Goal: Task Accomplishment & Management: Use online tool/utility

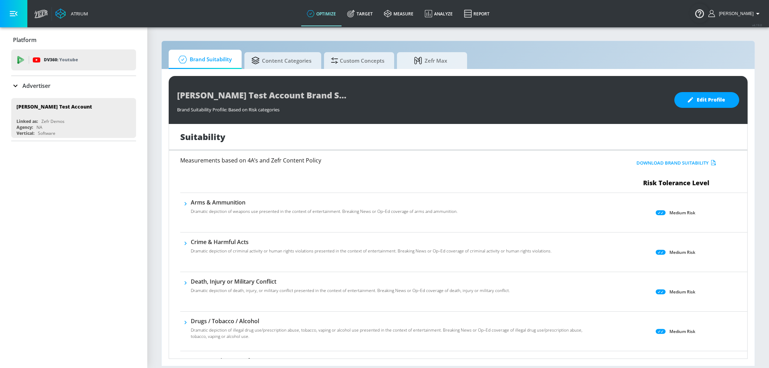
click at [40, 89] on p "Advertiser" at bounding box center [36, 86] width 28 height 8
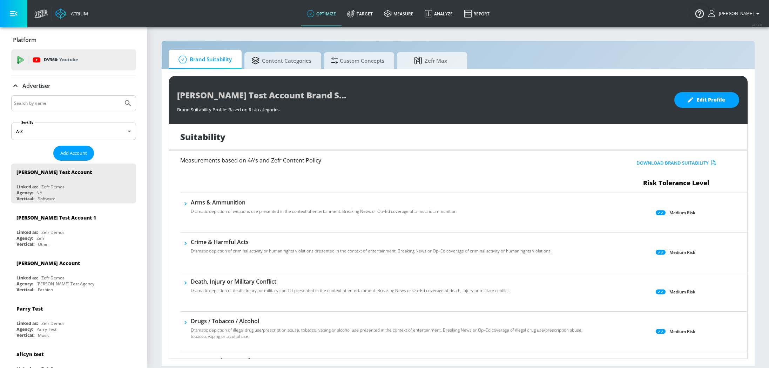
click at [44, 104] on input "Search by name" at bounding box center [67, 103] width 106 height 9
type input "wbth"
click at [120, 96] on button "Submit Search" at bounding box center [127, 103] width 15 height 15
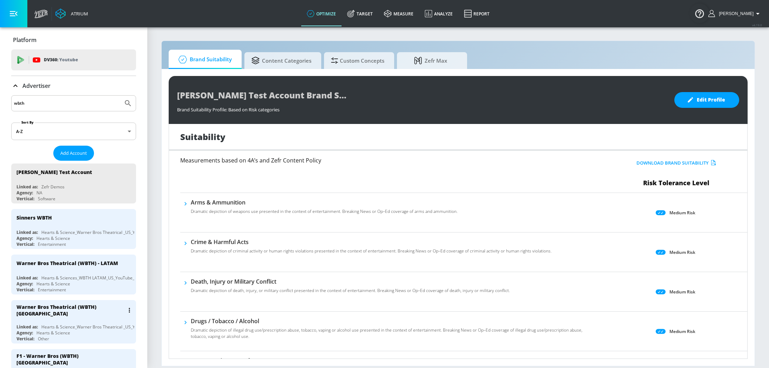
click at [45, 327] on div "Hearts & Science_Warner Bros Theatrical _US_YouTube_GoogleAds" at bounding box center [106, 327] width 131 height 6
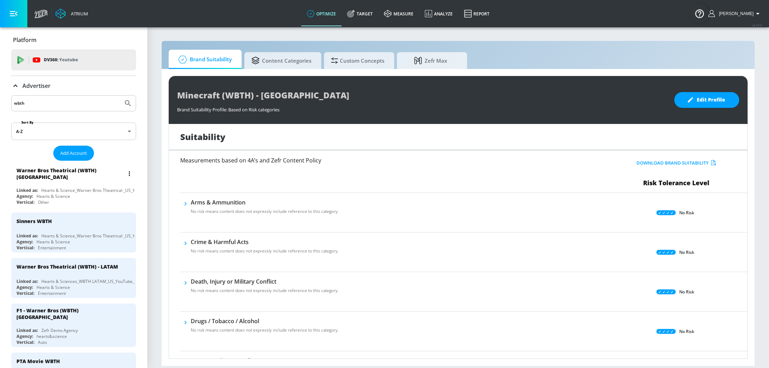
click at [75, 193] on div "Agency: Hearts & Science" at bounding box center [75, 196] width 118 height 6
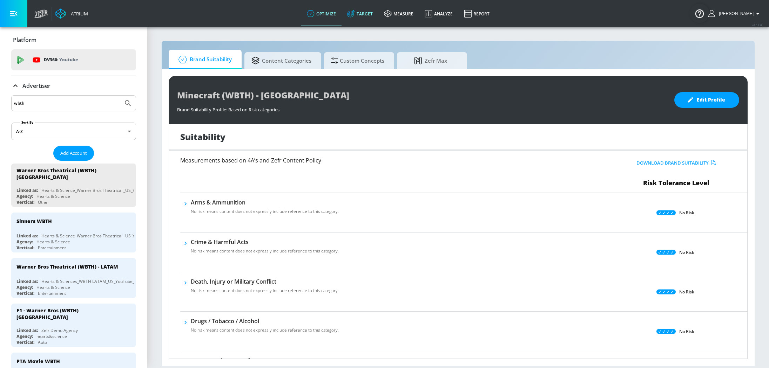
click at [363, 14] on link "Target" at bounding box center [359, 13] width 37 height 25
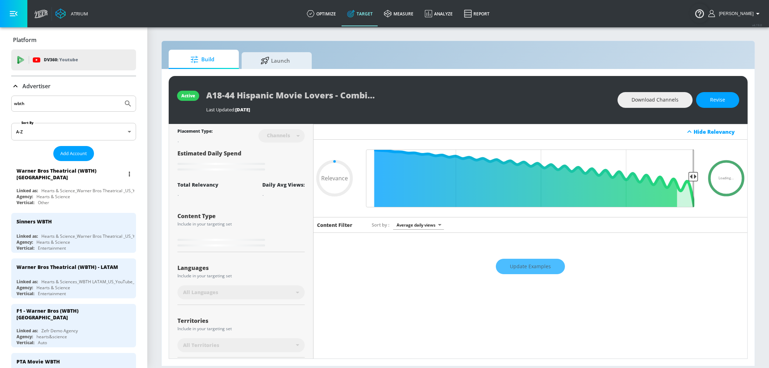
click at [74, 194] on div "Agency: Hearts & Science" at bounding box center [75, 197] width 118 height 6
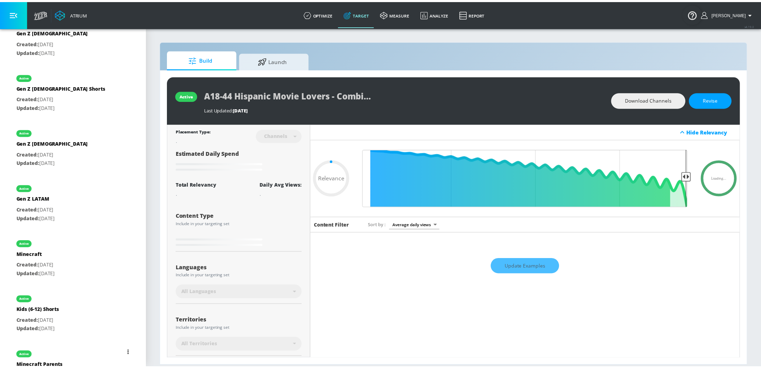
scroll to position [612, 0]
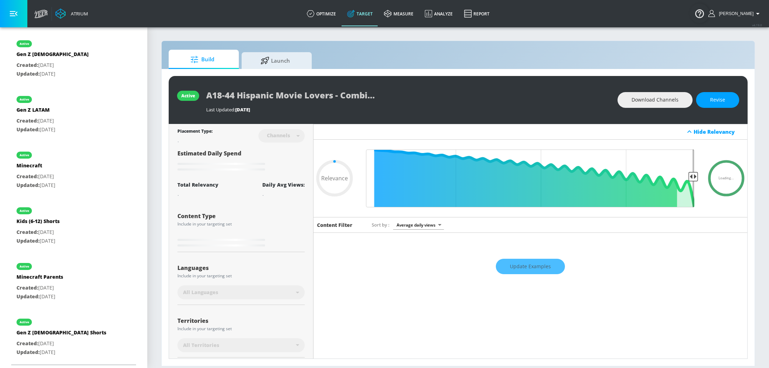
type input "0.6"
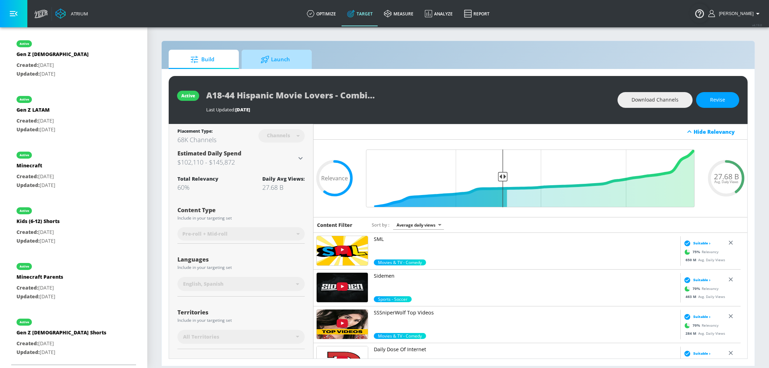
click at [277, 55] on span "Launch" at bounding box center [275, 59] width 53 height 17
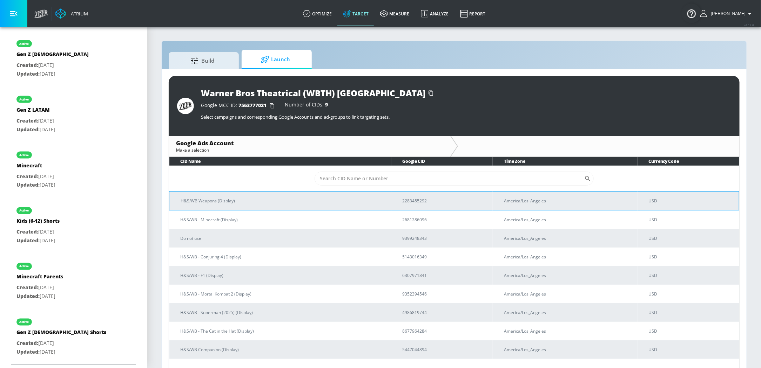
click at [246, 206] on td "H&S/WB Weapons (Display)" at bounding box center [280, 200] width 222 height 19
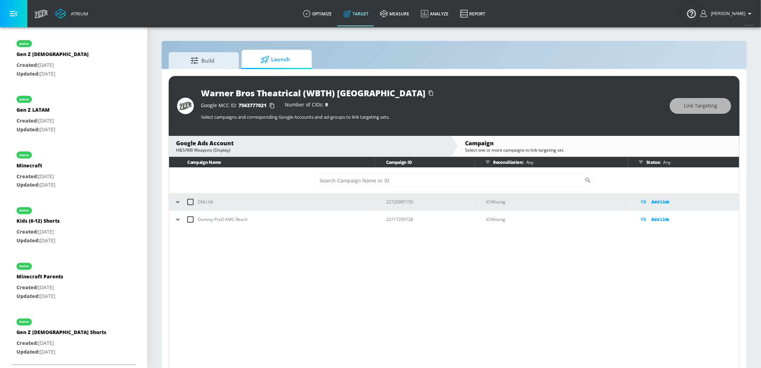
click at [664, 165] on p "Any" at bounding box center [665, 162] width 10 height 7
click at [655, 165] on div "Status: Any" at bounding box center [686, 162] width 103 height 11
click at [671, 162] on div "Status: Any" at bounding box center [686, 162] width 103 height 11
click at [641, 162] on icon "button" at bounding box center [641, 162] width 4 height 3
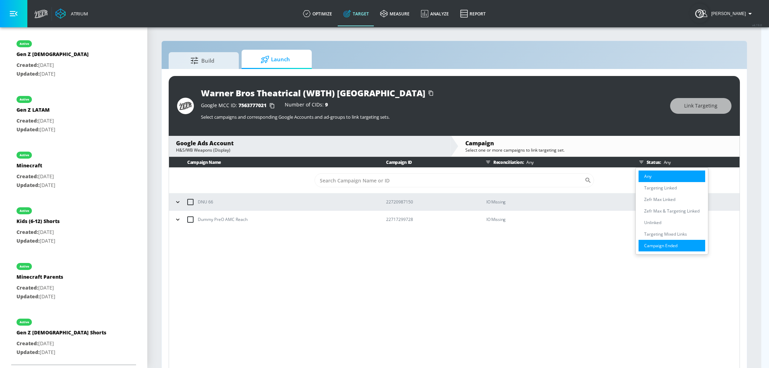
click at [665, 248] on p "Campaign Ended" at bounding box center [660, 245] width 33 height 7
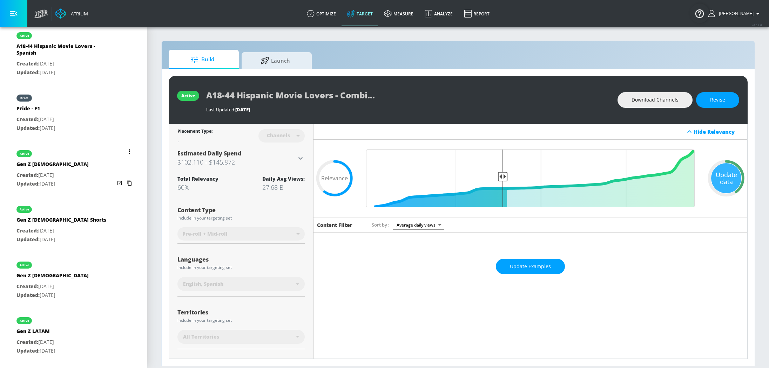
scroll to position [124, 0]
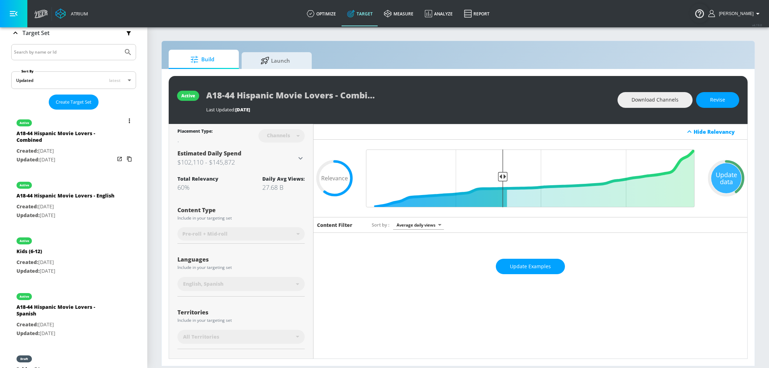
click at [68, 156] on p "Updated: [DATE]" at bounding box center [65, 160] width 98 height 9
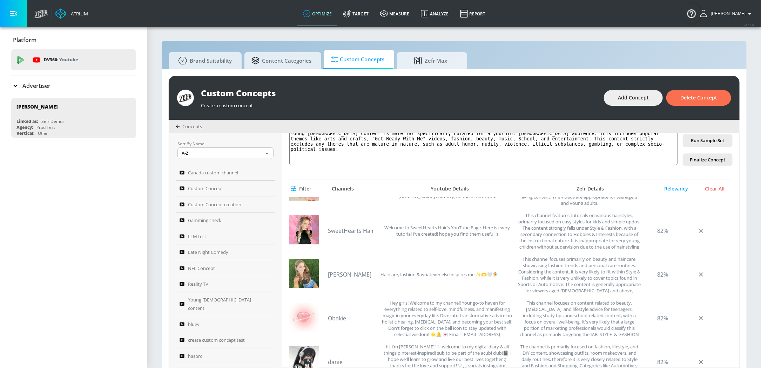
scroll to position [167, 0]
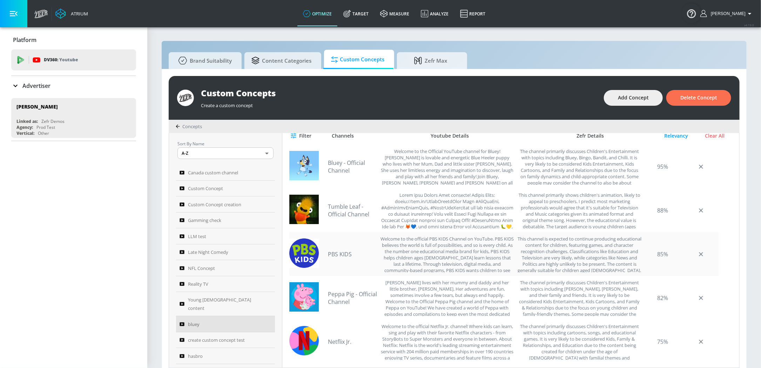
scroll to position [218, 0]
